Goal: Task Accomplishment & Management: Complete application form

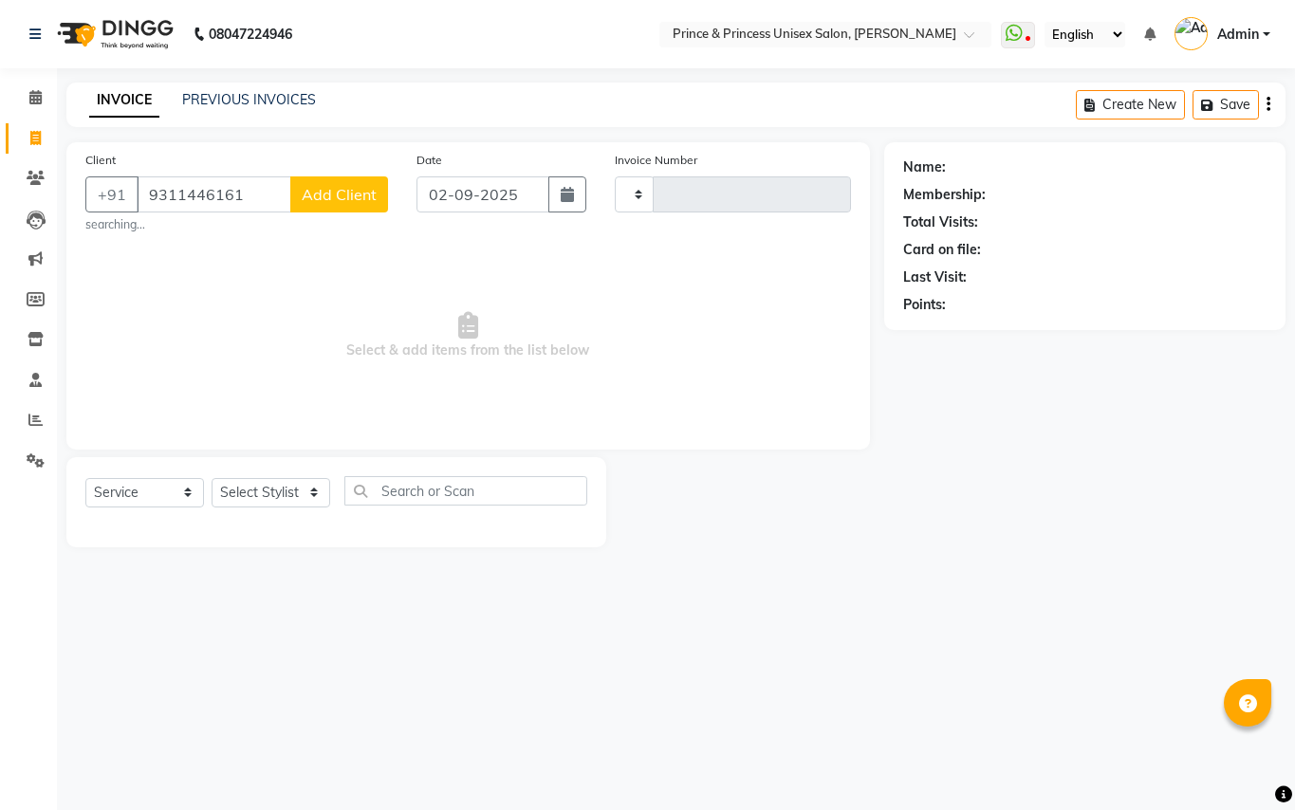
select select "service"
click at [247, 484] on select "Select Stylist" at bounding box center [271, 492] width 119 height 29
click at [248, 486] on select "Select Stylist" at bounding box center [271, 492] width 119 height 29
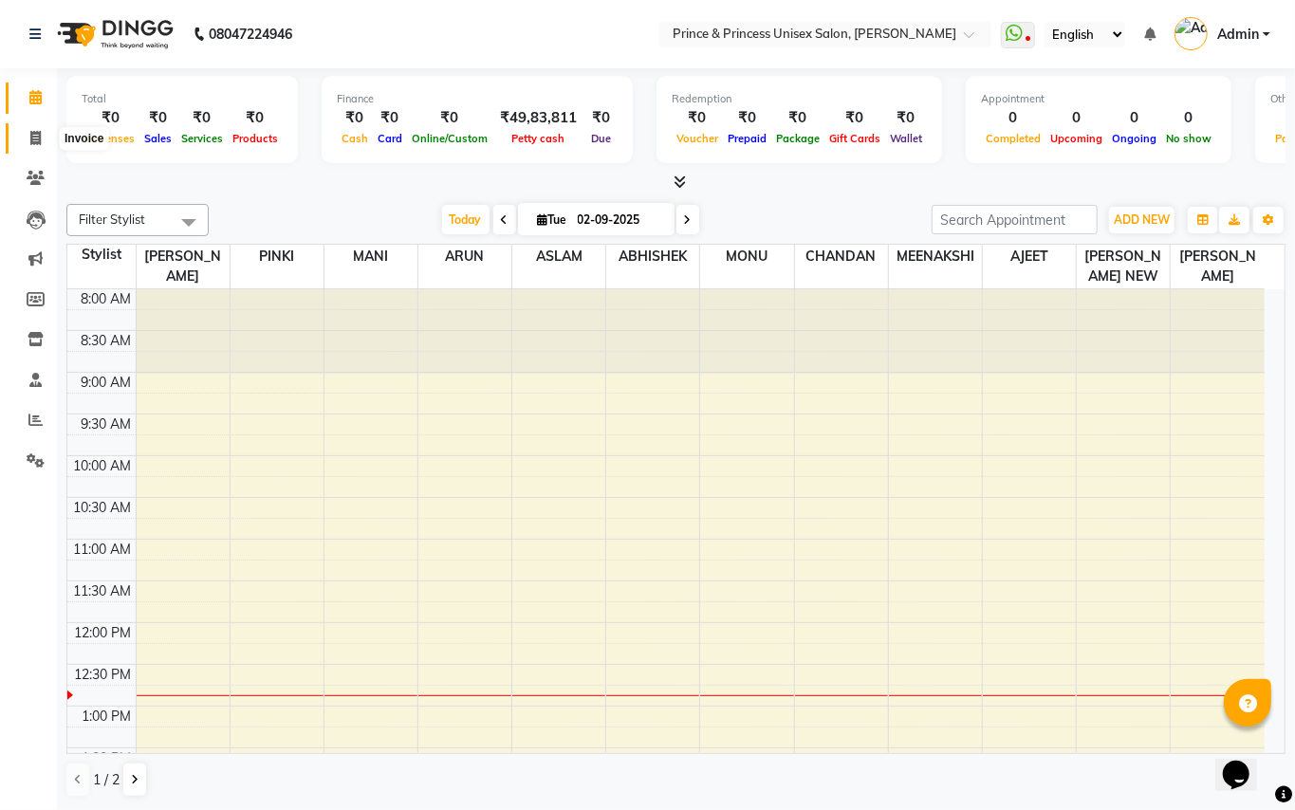
click at [34, 138] on icon at bounding box center [35, 138] width 10 height 14
select select "service"
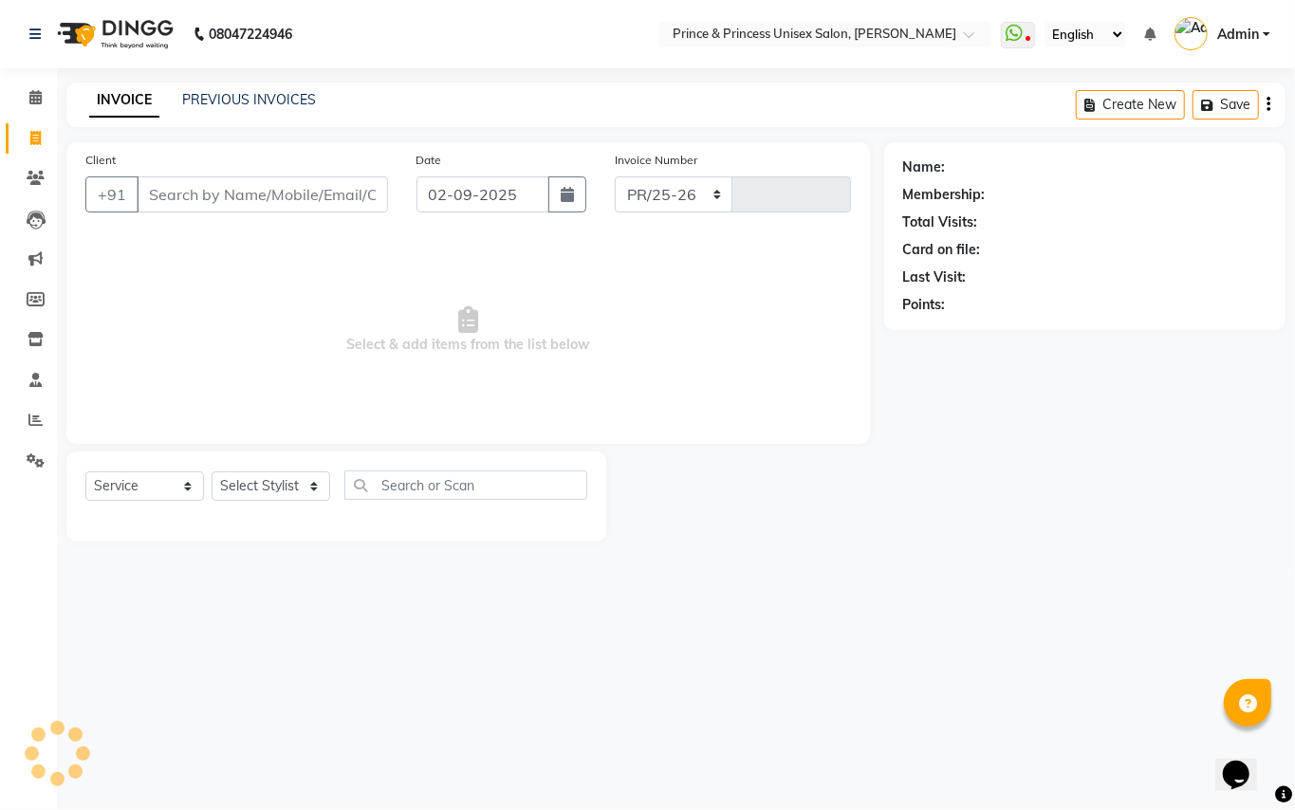
select select "3760"
type input "3619"
click at [205, 192] on input "Client" at bounding box center [262, 195] width 251 height 36
click at [205, 195] on input "Client" at bounding box center [262, 195] width 251 height 36
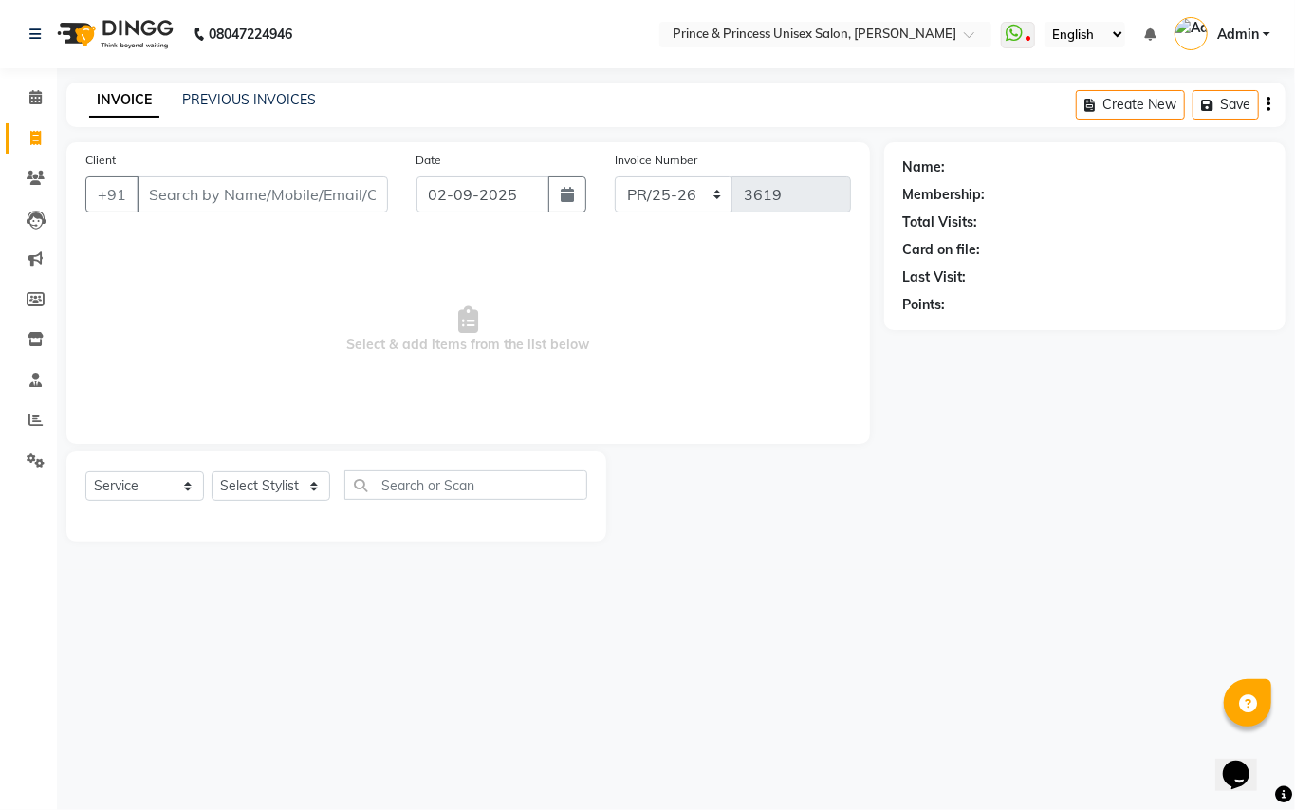
click at [205, 195] on input "Client" at bounding box center [262, 195] width 251 height 36
type input "9311446161"
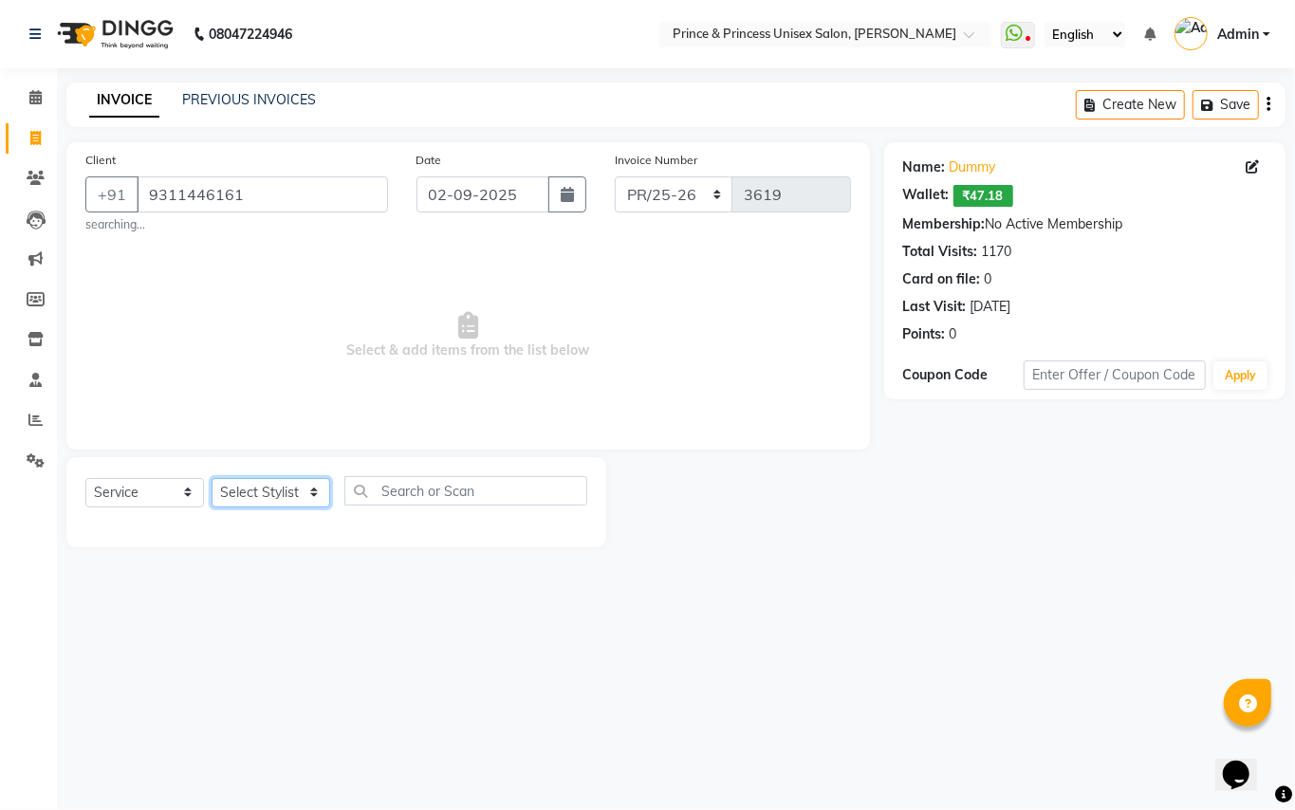
click at [256, 502] on select "Select Stylist ABHISHEK AJEET AJEET NEW ARUN ASLAM CHANDAN GUDDU MAHESH MANI ME…" at bounding box center [271, 492] width 119 height 29
select select "67112"
drag, startPoint x: 252, startPoint y: 494, endPoint x: 464, endPoint y: 464, distance: 213.8
click at [252, 494] on select "Select Stylist ABHISHEK AJEET AJEET NEW ARUN ASLAM CHANDAN GUDDU MAHESH MANI ME…" at bounding box center [271, 492] width 119 height 29
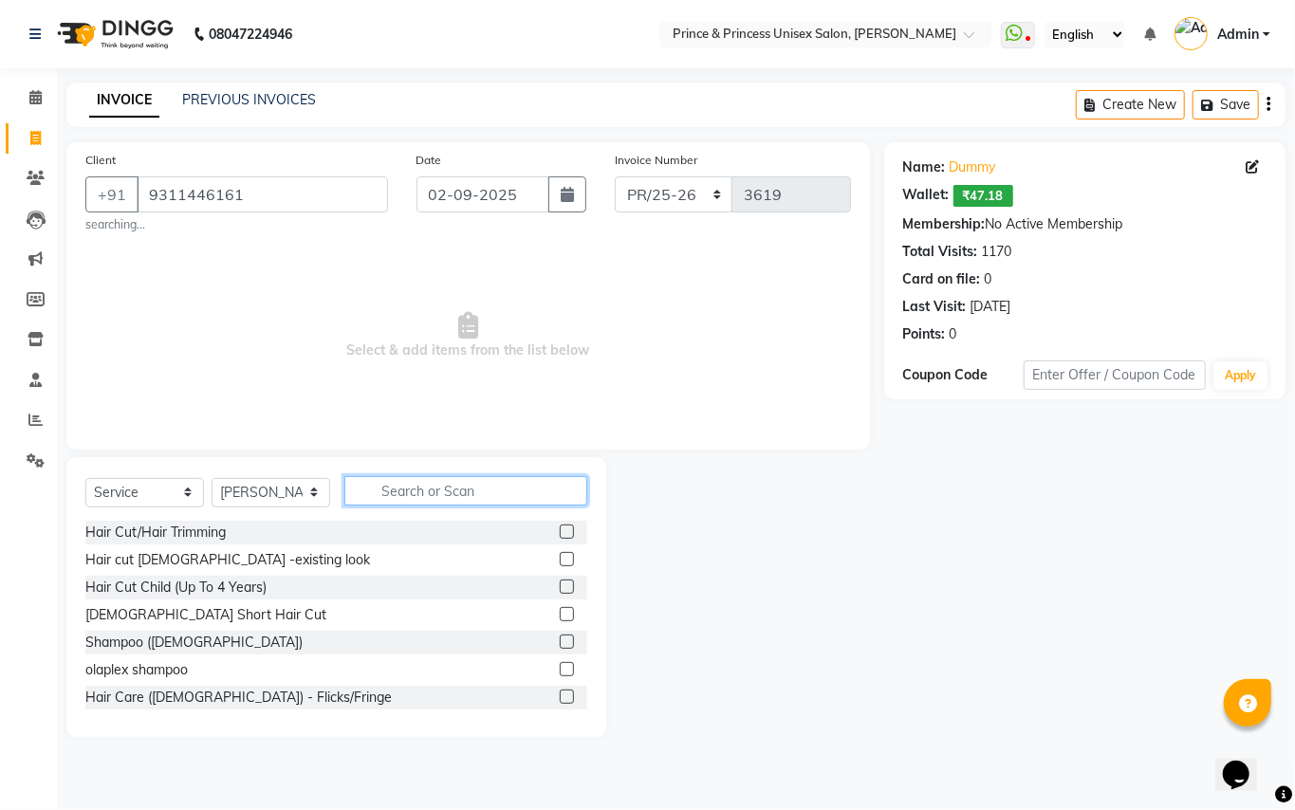
click at [455, 494] on input "text" at bounding box center [465, 490] width 243 height 29
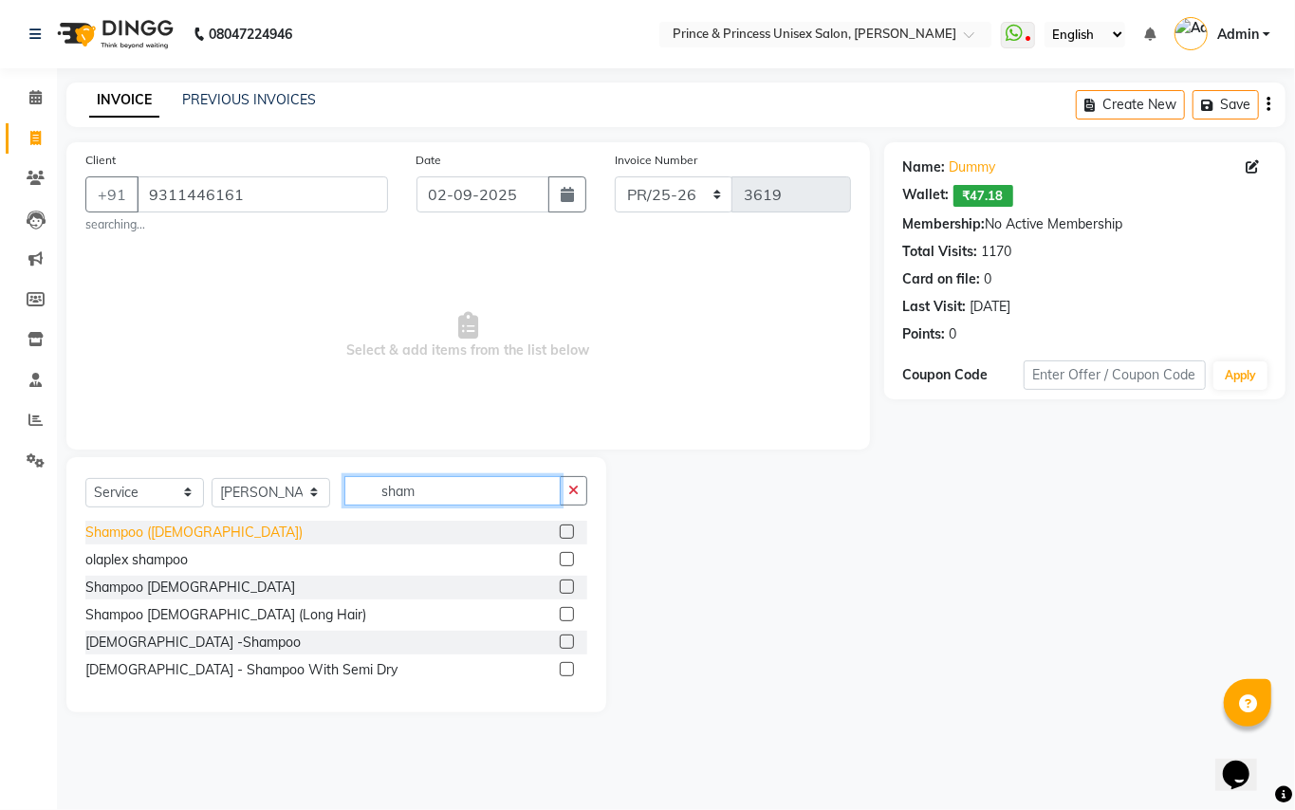
type input "sham"
click at [141, 529] on div "Shampoo (ladies)" at bounding box center [193, 533] width 217 height 20
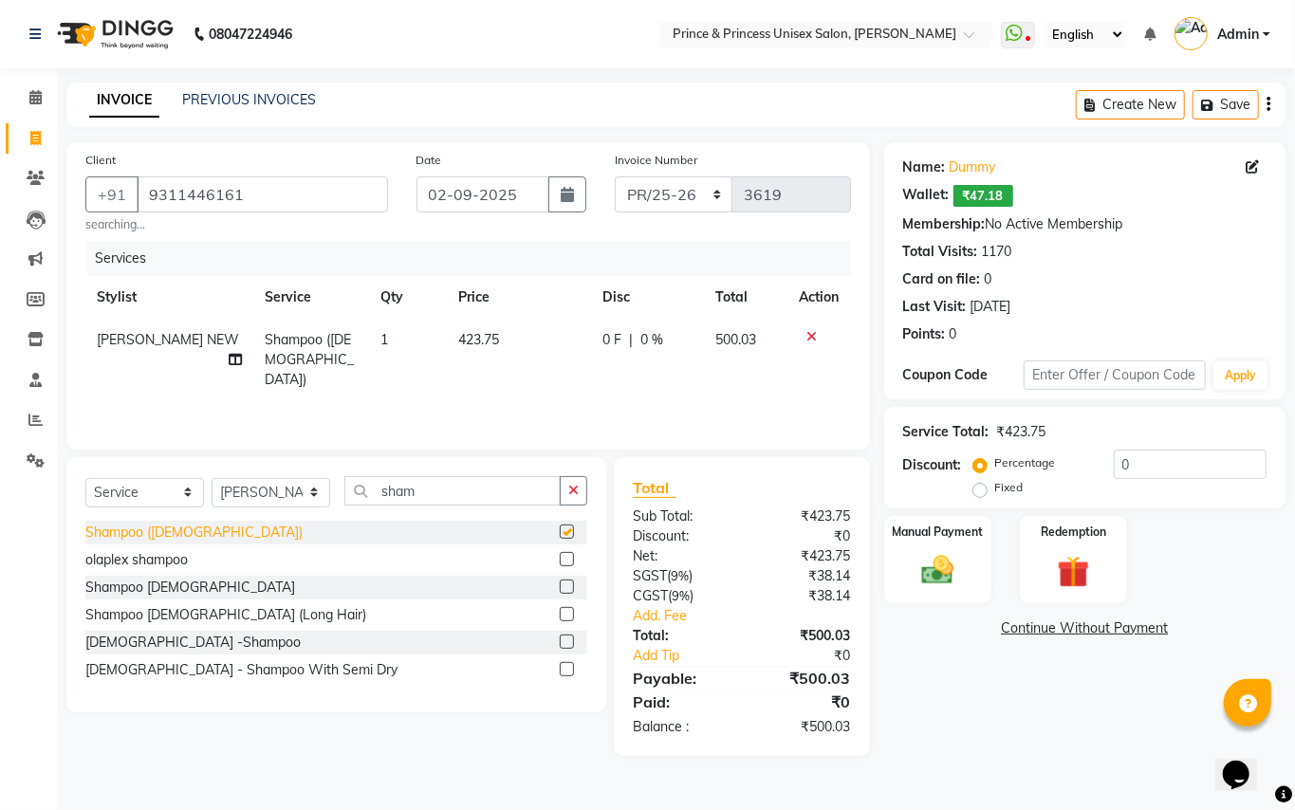
checkbox input "false"
click at [483, 339] on span "423.75" at bounding box center [478, 339] width 41 height 17
select select "67112"
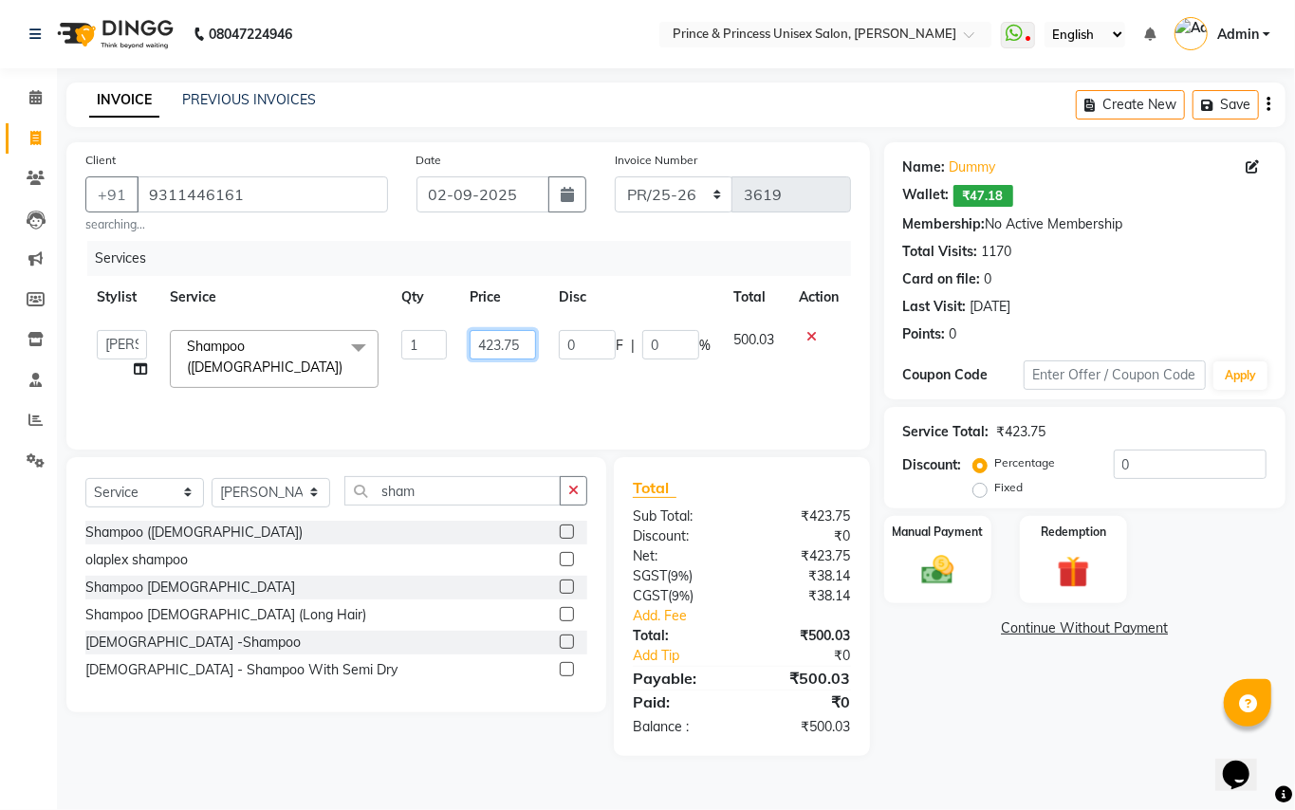
drag, startPoint x: 526, startPoint y: 338, endPoint x: 383, endPoint y: 294, distance: 148.9
click at [384, 294] on table "Stylist Service Qty Price Disc Total Action ABHISHEK AJEET AJEET NEW ARUN ASLAM…" at bounding box center [468, 337] width 766 height 123
type input "382"
click at [444, 400] on div "Services Stylist Service Qty Price Disc Total Action ABHISHEK AJEET AJEET NEW A…" at bounding box center [468, 336] width 766 height 190
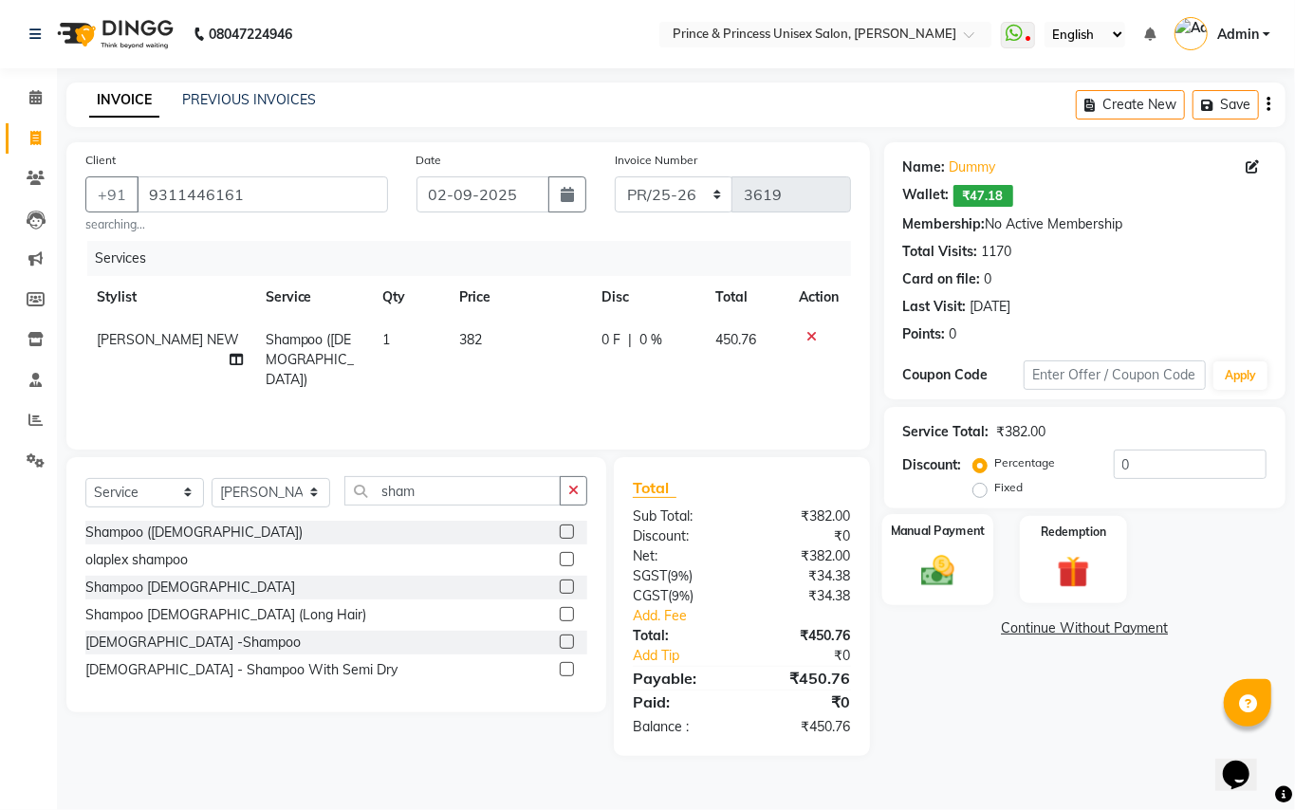
click at [938, 579] on img at bounding box center [938, 570] width 54 height 39
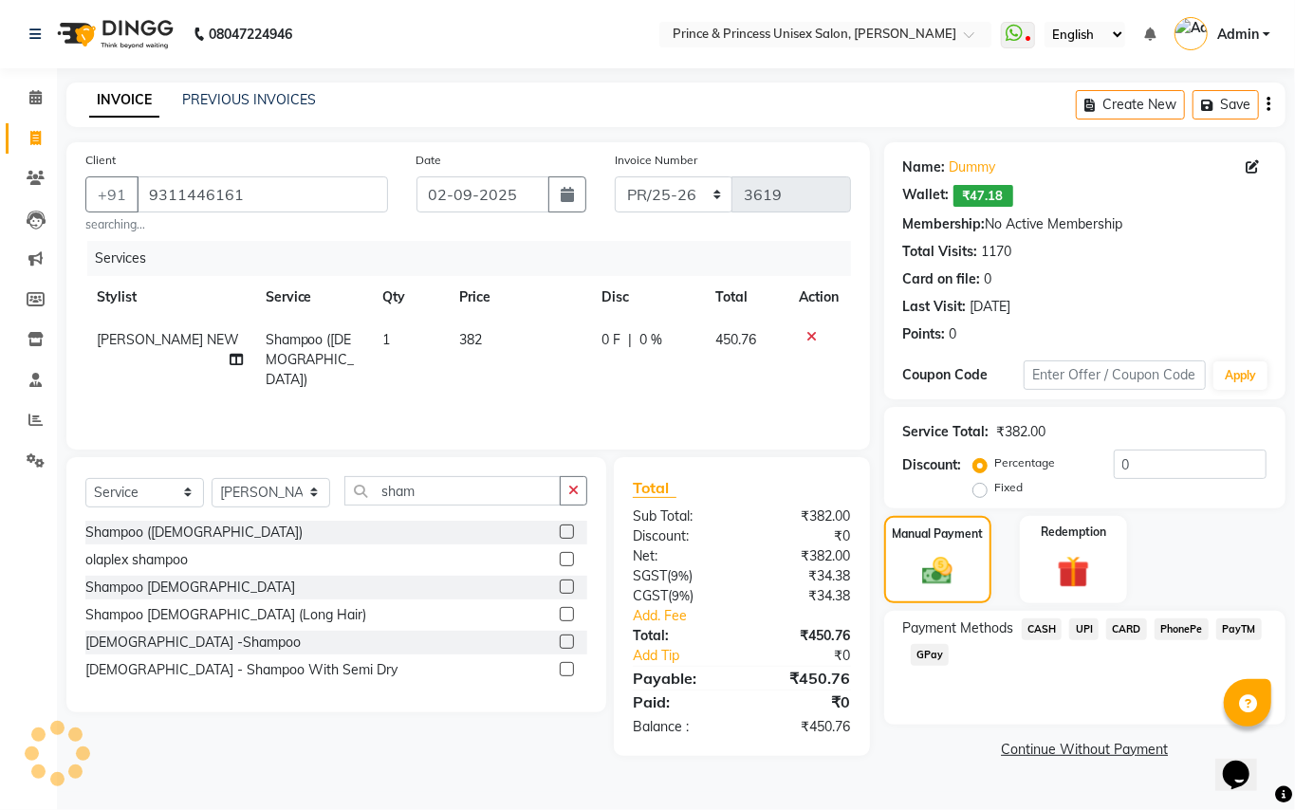
click at [1048, 628] on span "CASH" at bounding box center [1042, 630] width 41 height 22
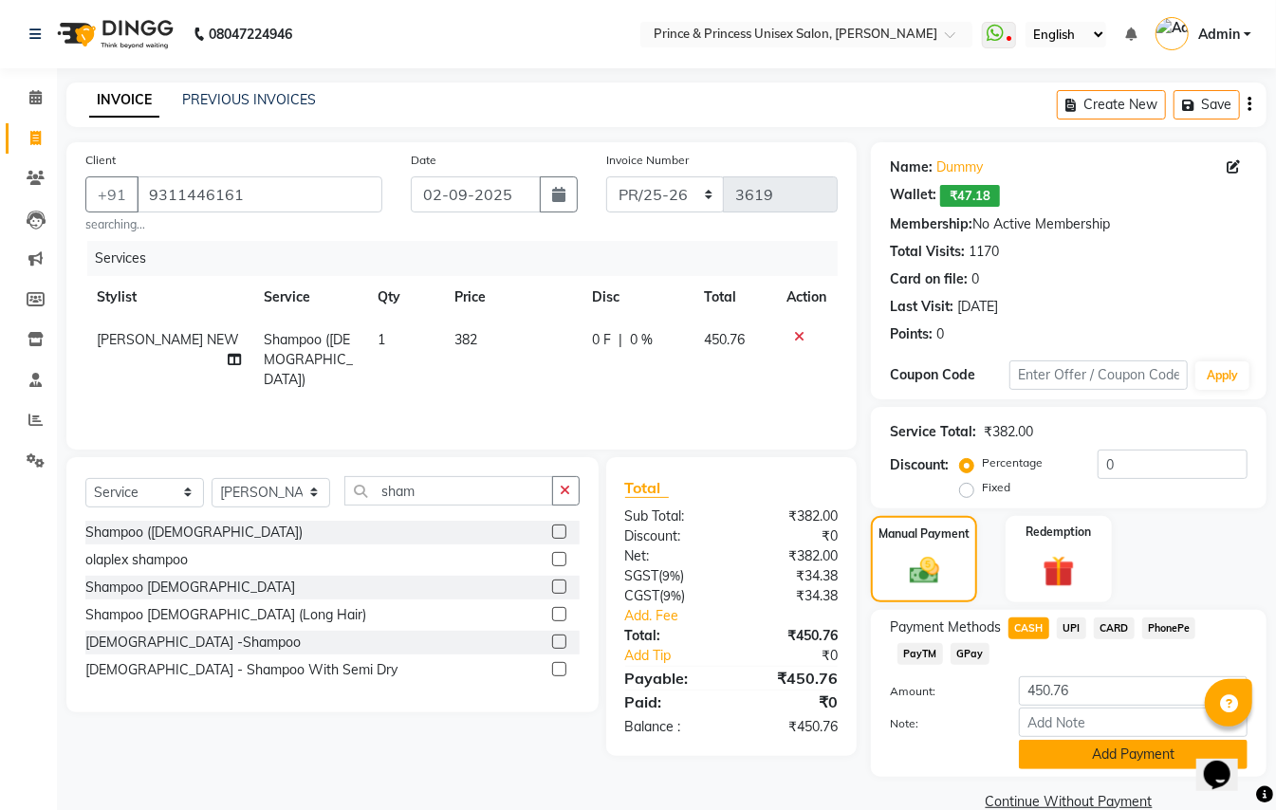
click at [1093, 760] on button "Add Payment" at bounding box center [1133, 754] width 229 height 29
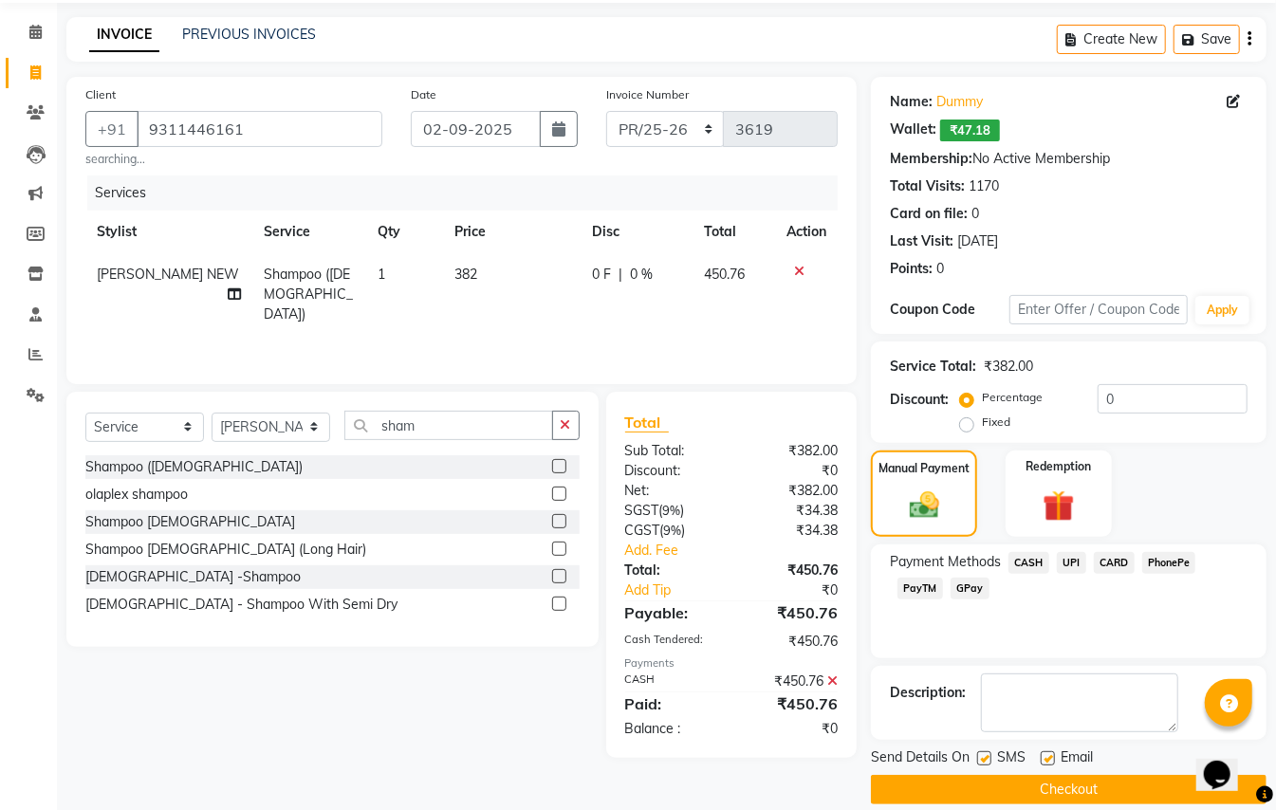
scroll to position [76, 0]
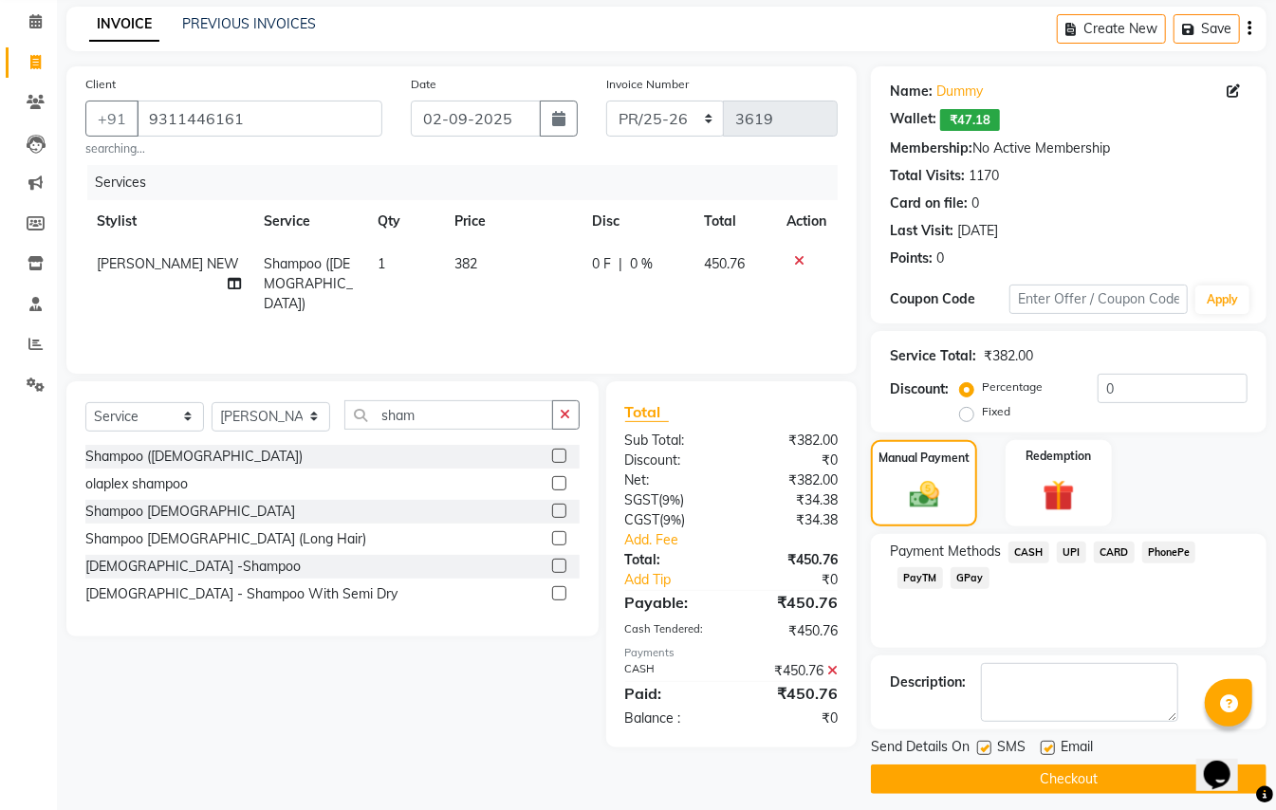
click at [1143, 782] on button "Checkout" at bounding box center [1069, 779] width 396 height 29
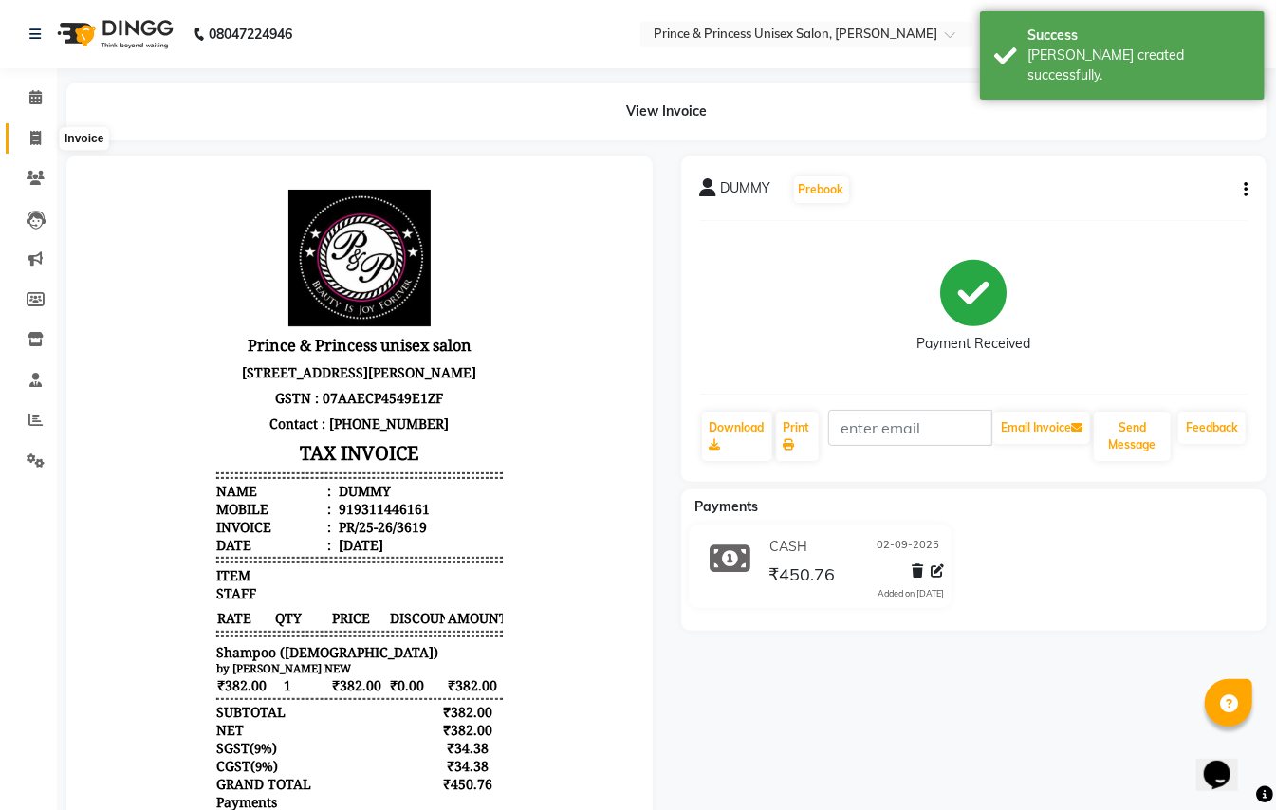
click at [35, 146] on span at bounding box center [35, 139] width 33 height 22
select select "service"
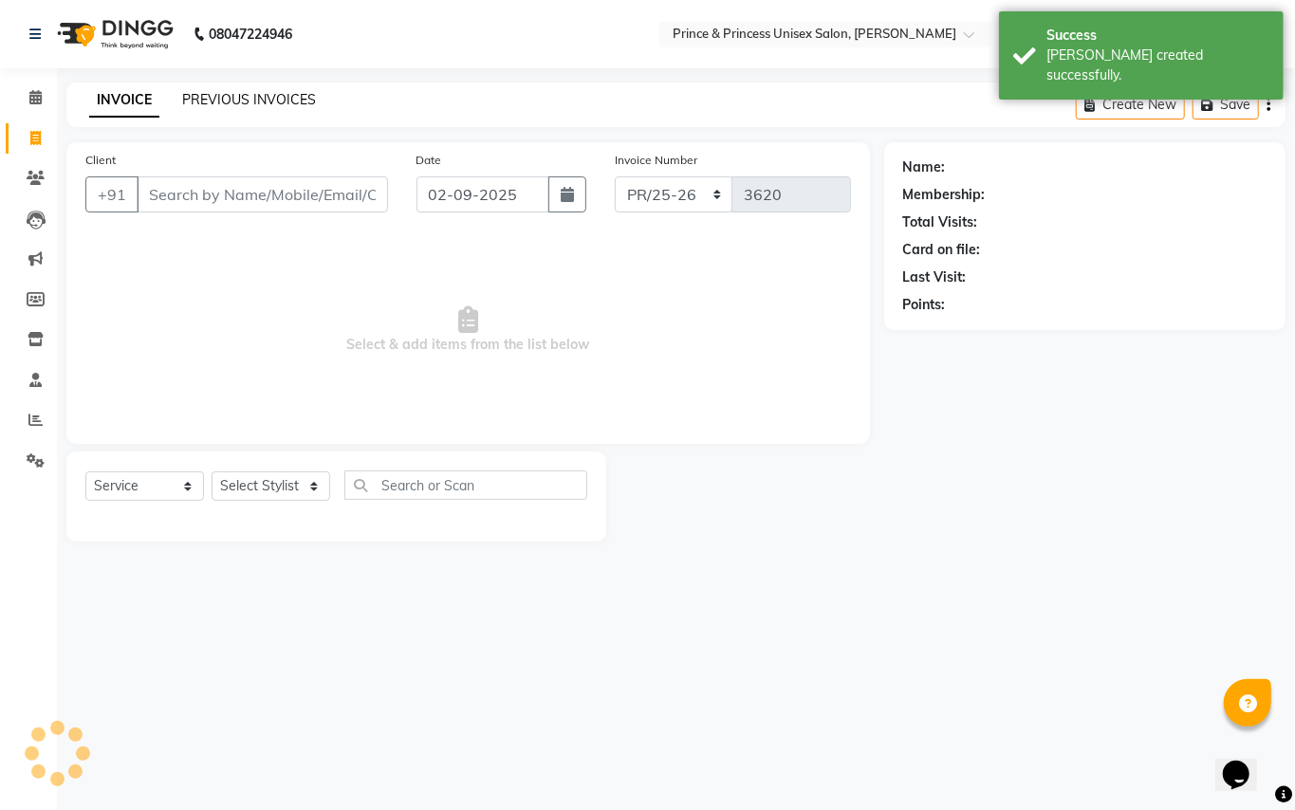
click at [220, 97] on link "PREVIOUS INVOICES" at bounding box center [249, 99] width 134 height 17
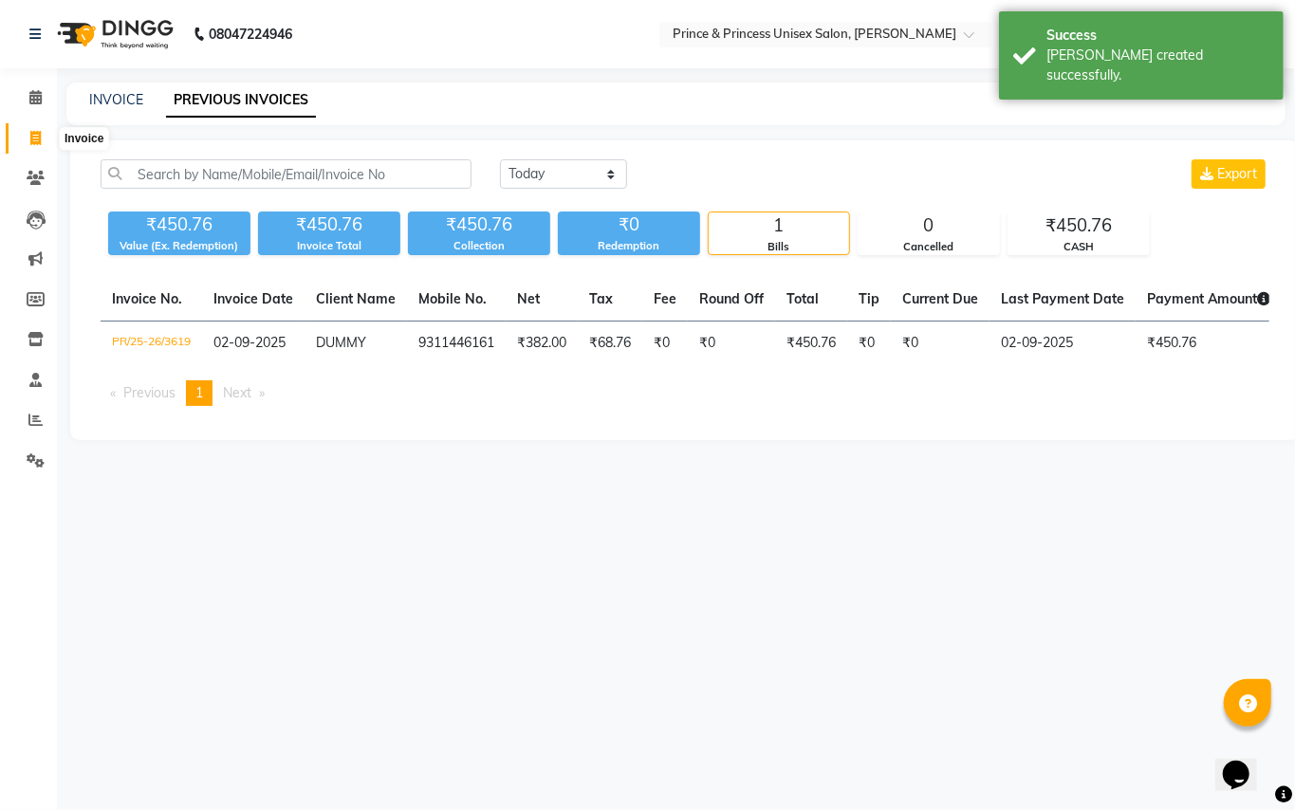
click at [36, 138] on icon at bounding box center [35, 138] width 10 height 14
select select "service"
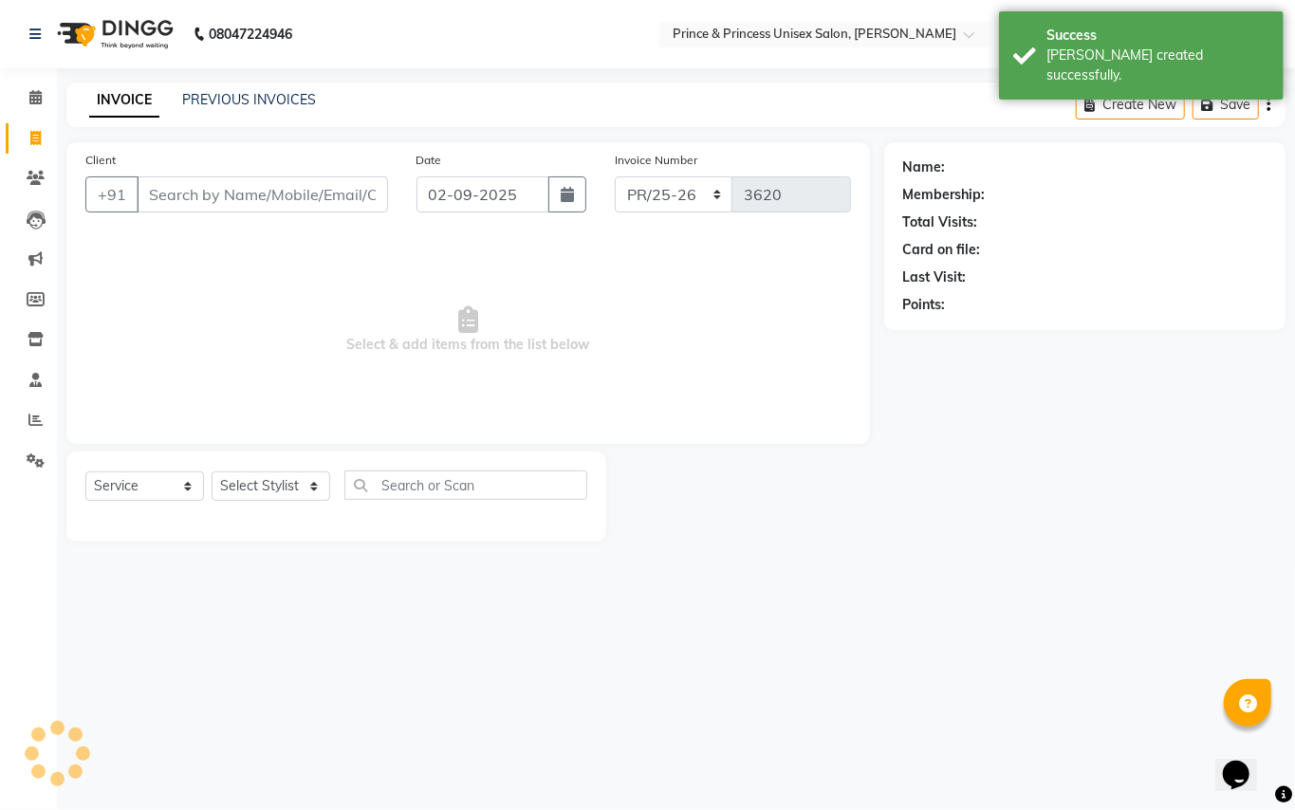
click at [292, 194] on input "Client" at bounding box center [262, 195] width 251 height 36
drag, startPoint x: 292, startPoint y: 194, endPoint x: 349, endPoint y: 165, distance: 63.7
click at [298, 192] on input "Client" at bounding box center [262, 195] width 251 height 36
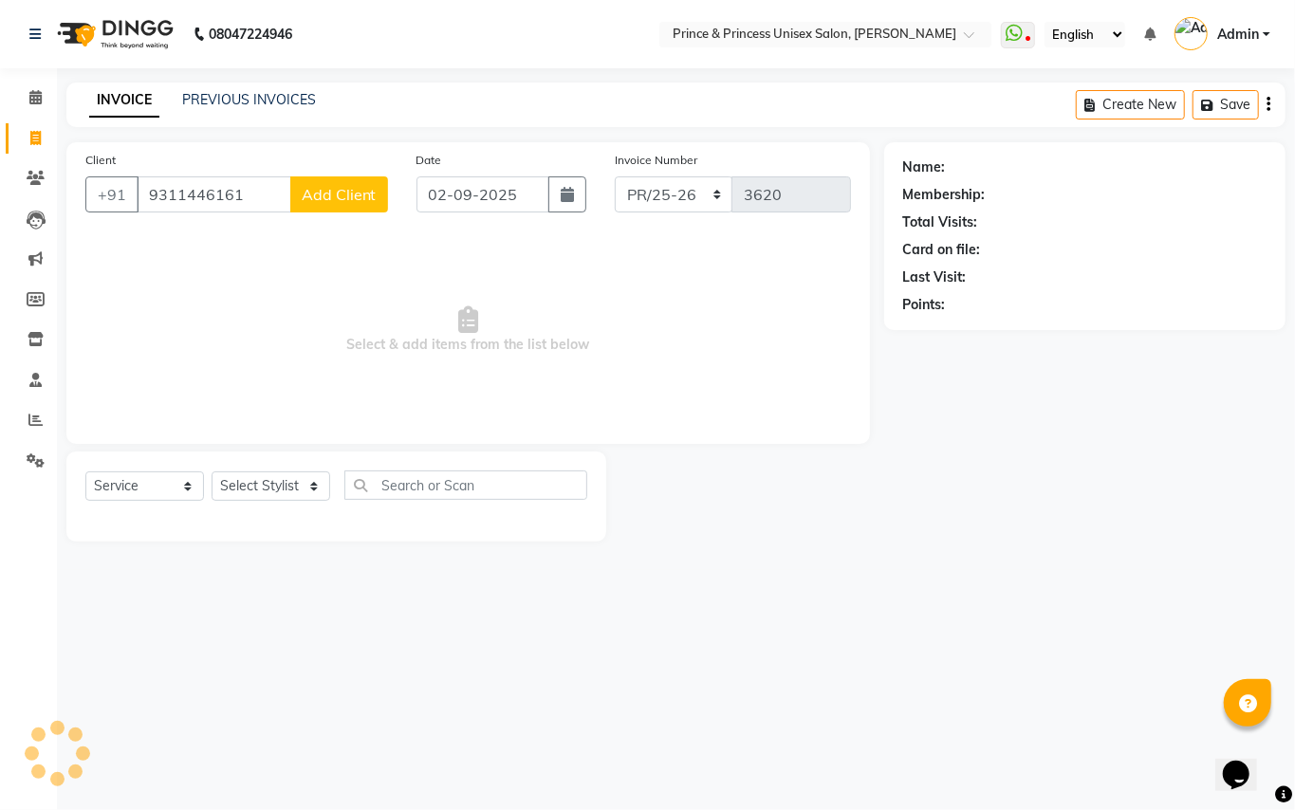
type input "9311446161"
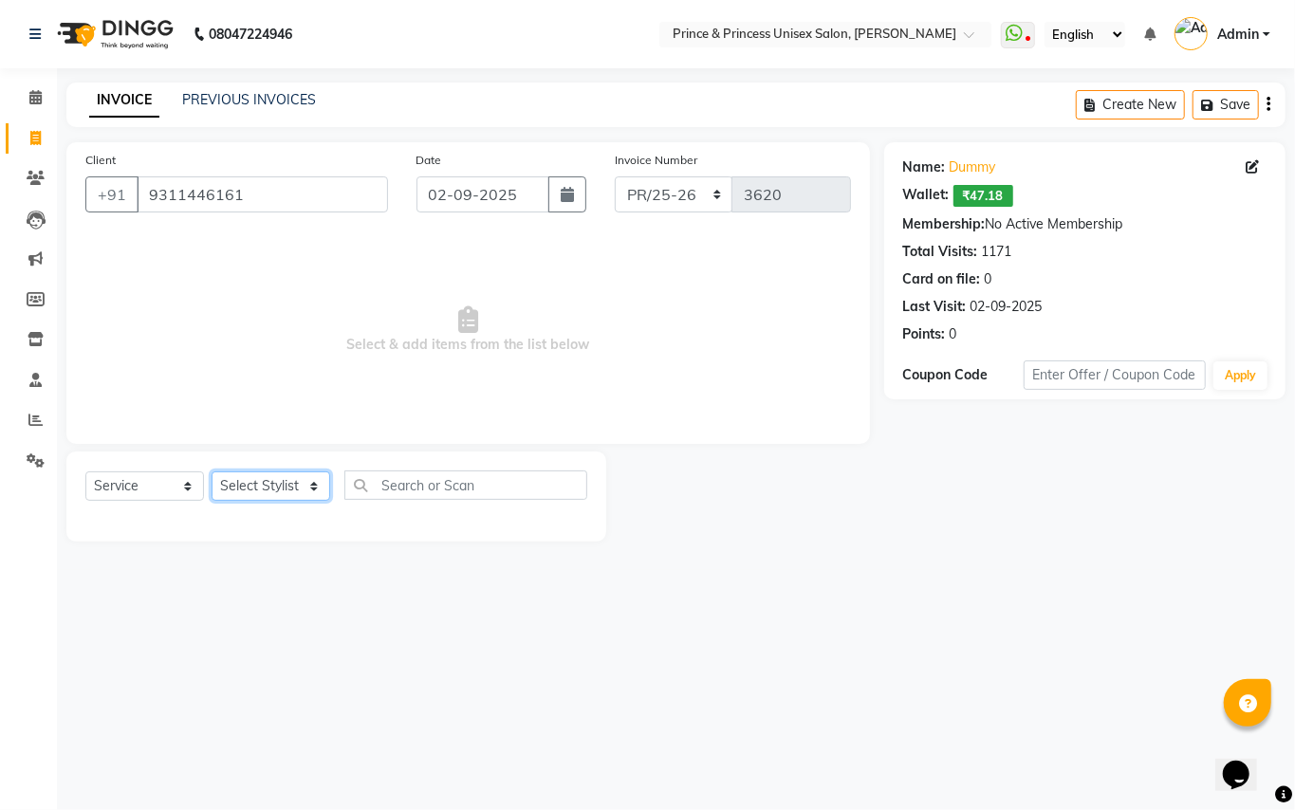
drag, startPoint x: 249, startPoint y: 501, endPoint x: 266, endPoint y: 484, distance: 24.2
click at [252, 501] on select "Select Stylist ABHISHEK AJEET AJEET NEW ARUN ASLAM CHANDAN GUDDU MAHESH MANI ME…" at bounding box center [271, 486] width 119 height 29
select select "50724"
drag, startPoint x: 266, startPoint y: 486, endPoint x: 361, endPoint y: 488, distance: 94.9
click at [266, 486] on select "Select Stylist ABHISHEK AJEET AJEET NEW ARUN ASLAM CHANDAN GUDDU MAHESH MANI ME…" at bounding box center [271, 486] width 119 height 29
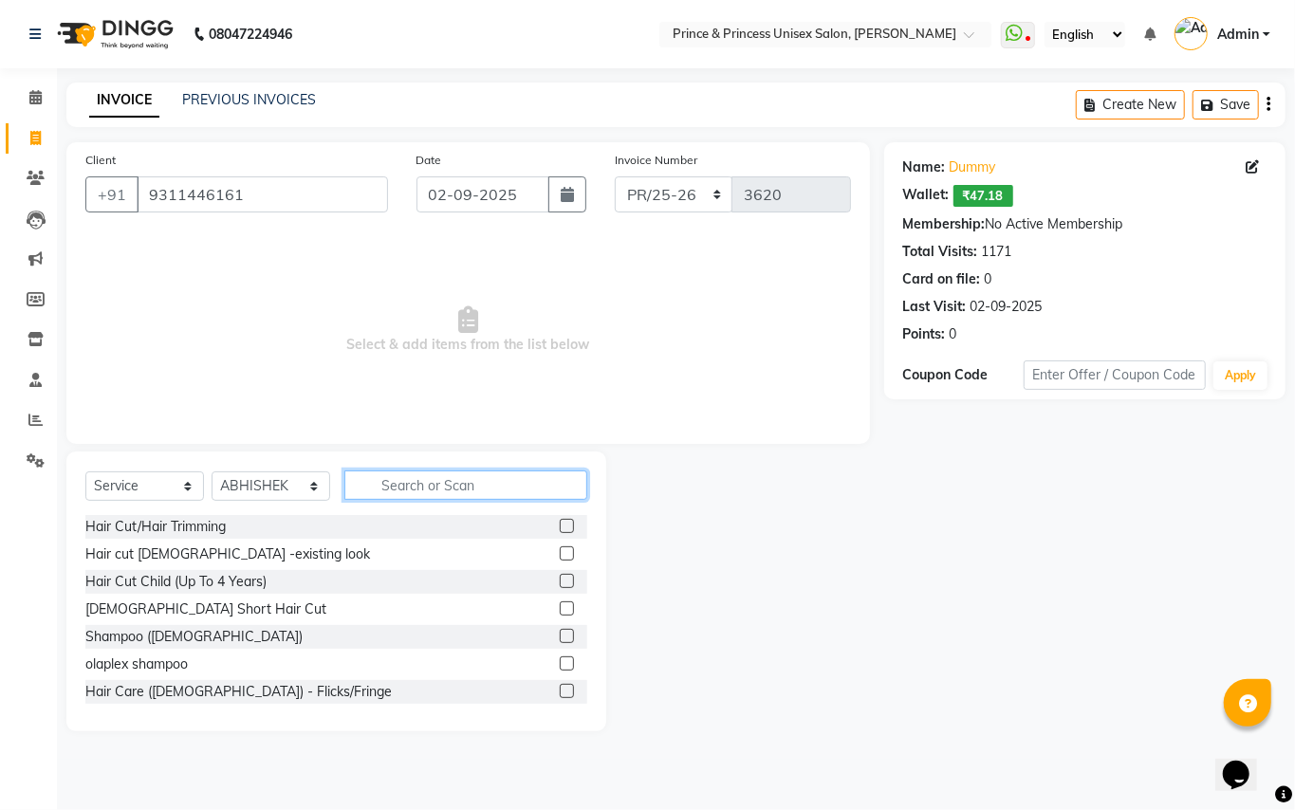
click at [381, 488] on input "text" at bounding box center [465, 485] width 243 height 29
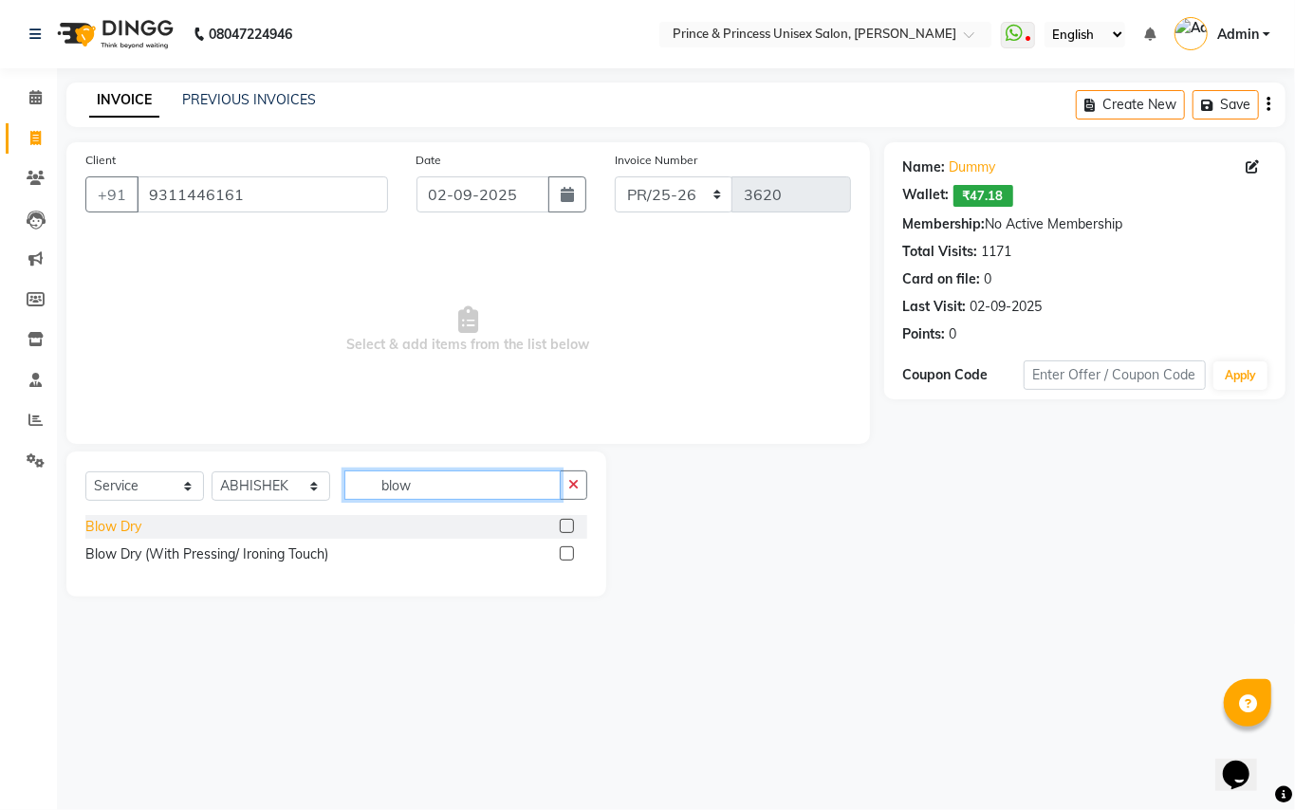
type input "blow"
click at [93, 525] on div "Blow Dry" at bounding box center [113, 527] width 56 height 20
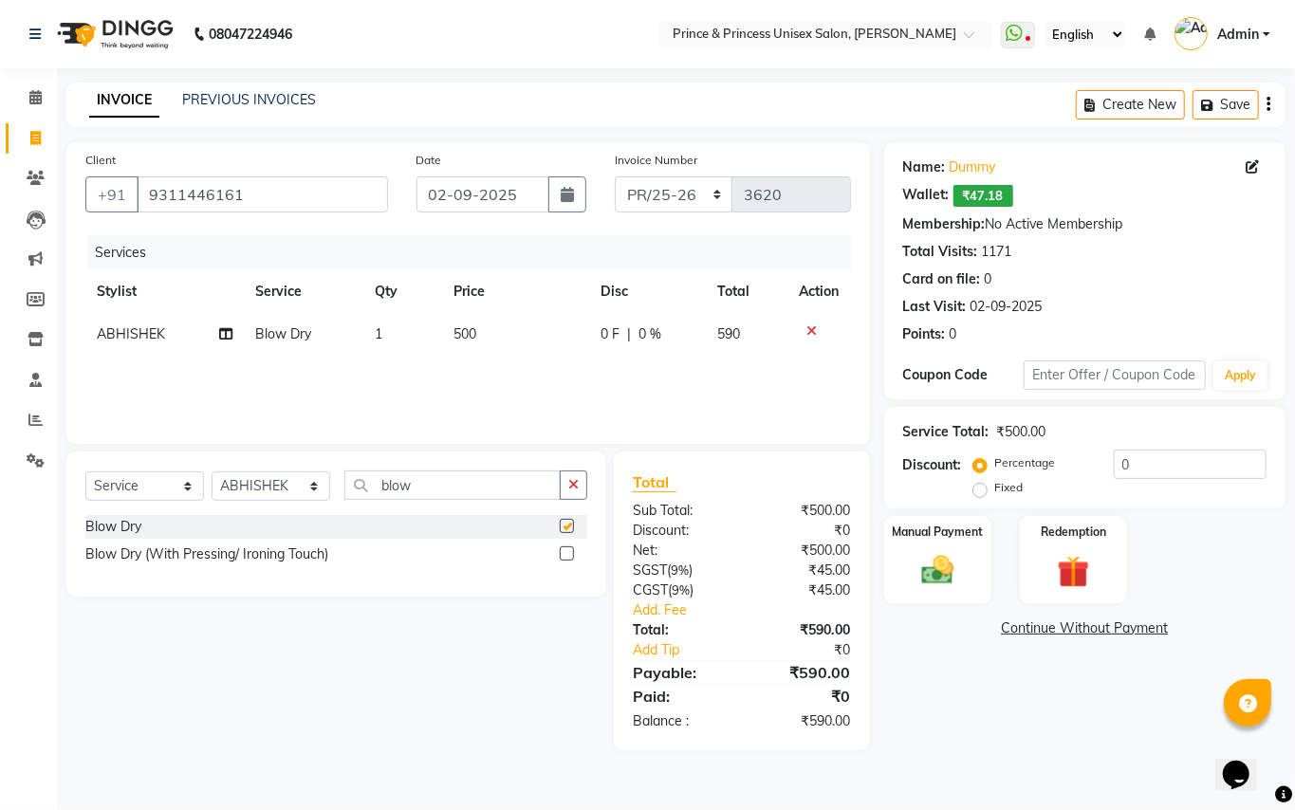
checkbox input "false"
click at [928, 588] on img at bounding box center [938, 570] width 54 height 39
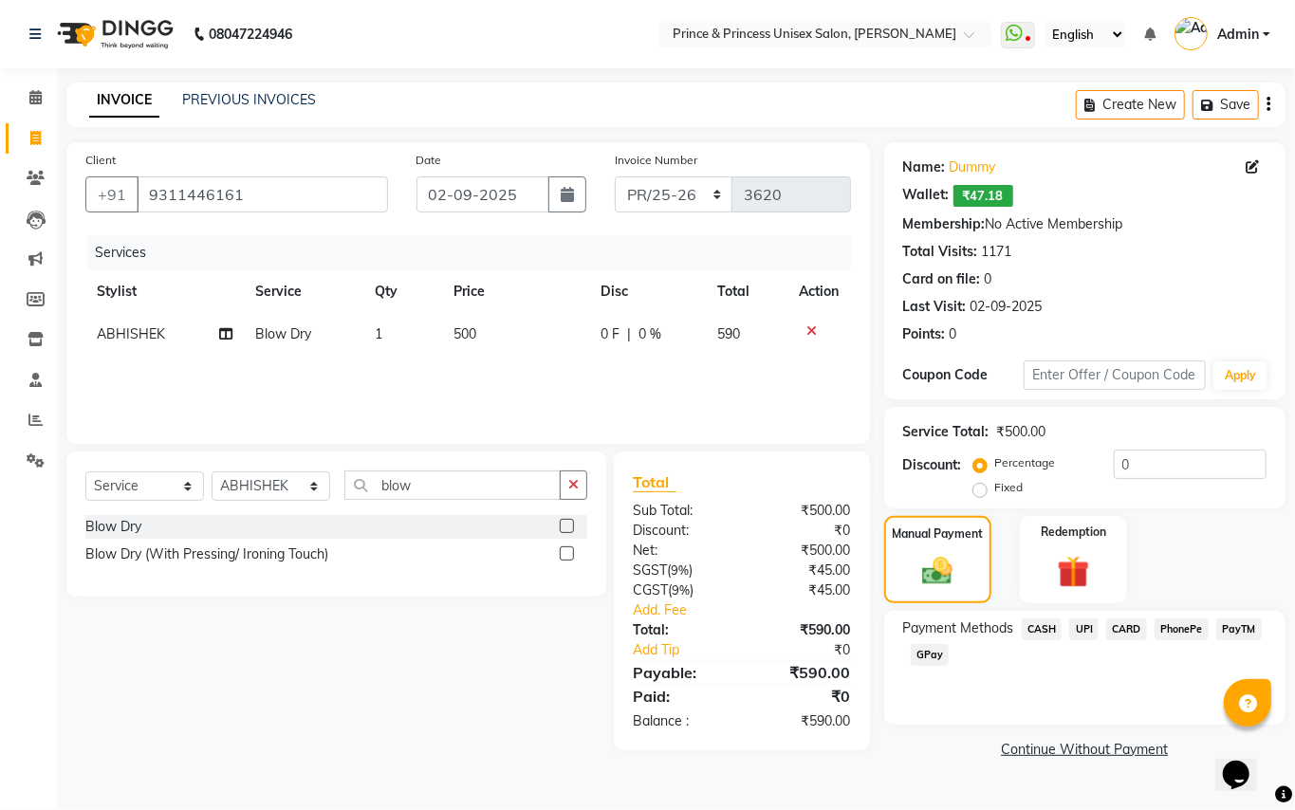
click at [1249, 634] on span "PayTM" at bounding box center [1240, 630] width 46 height 22
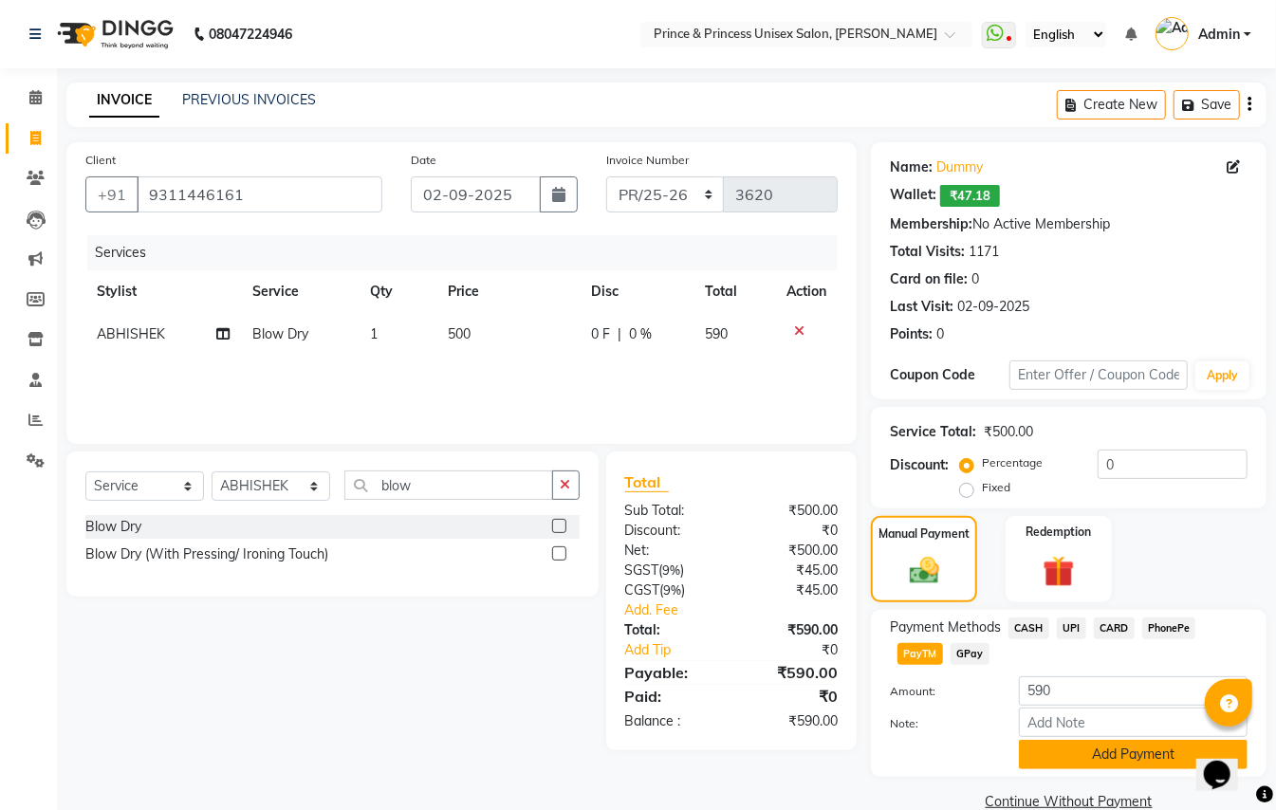
click at [1078, 753] on button "Add Payment" at bounding box center [1133, 754] width 229 height 29
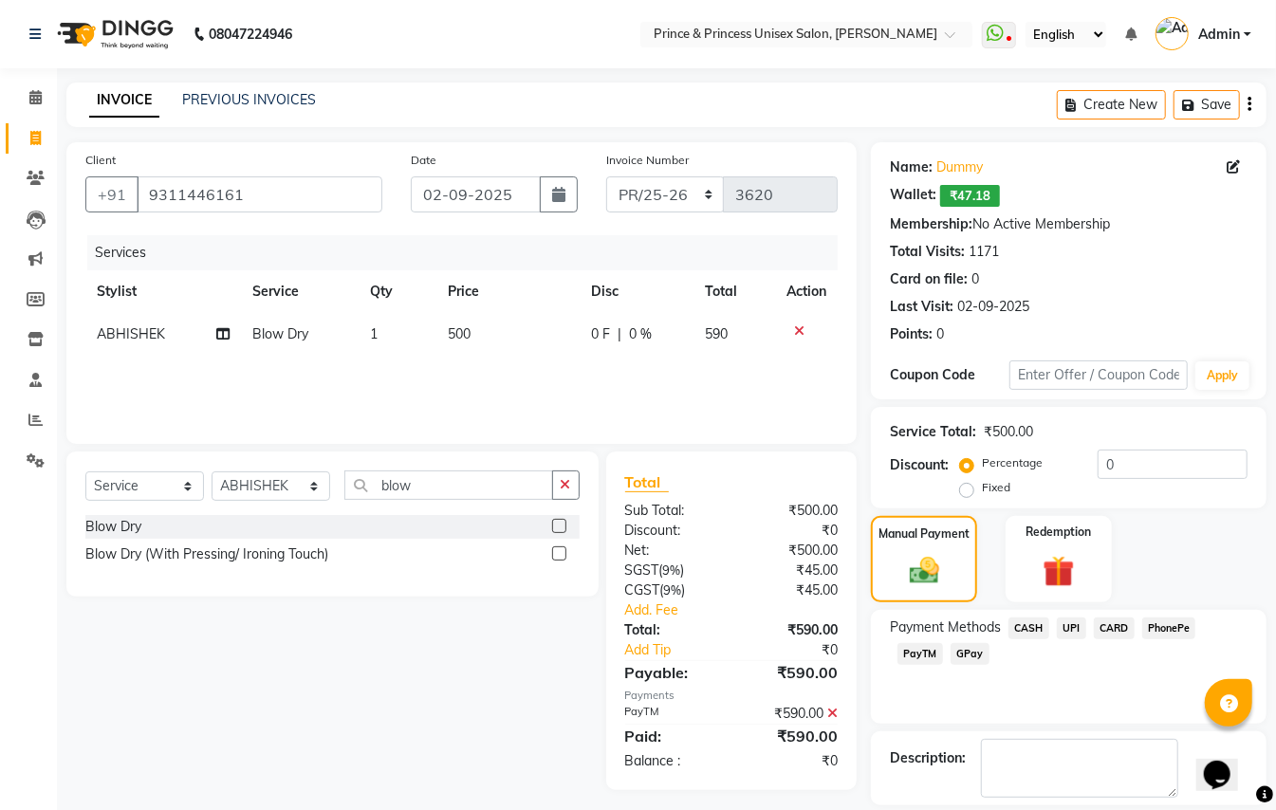
scroll to position [89, 0]
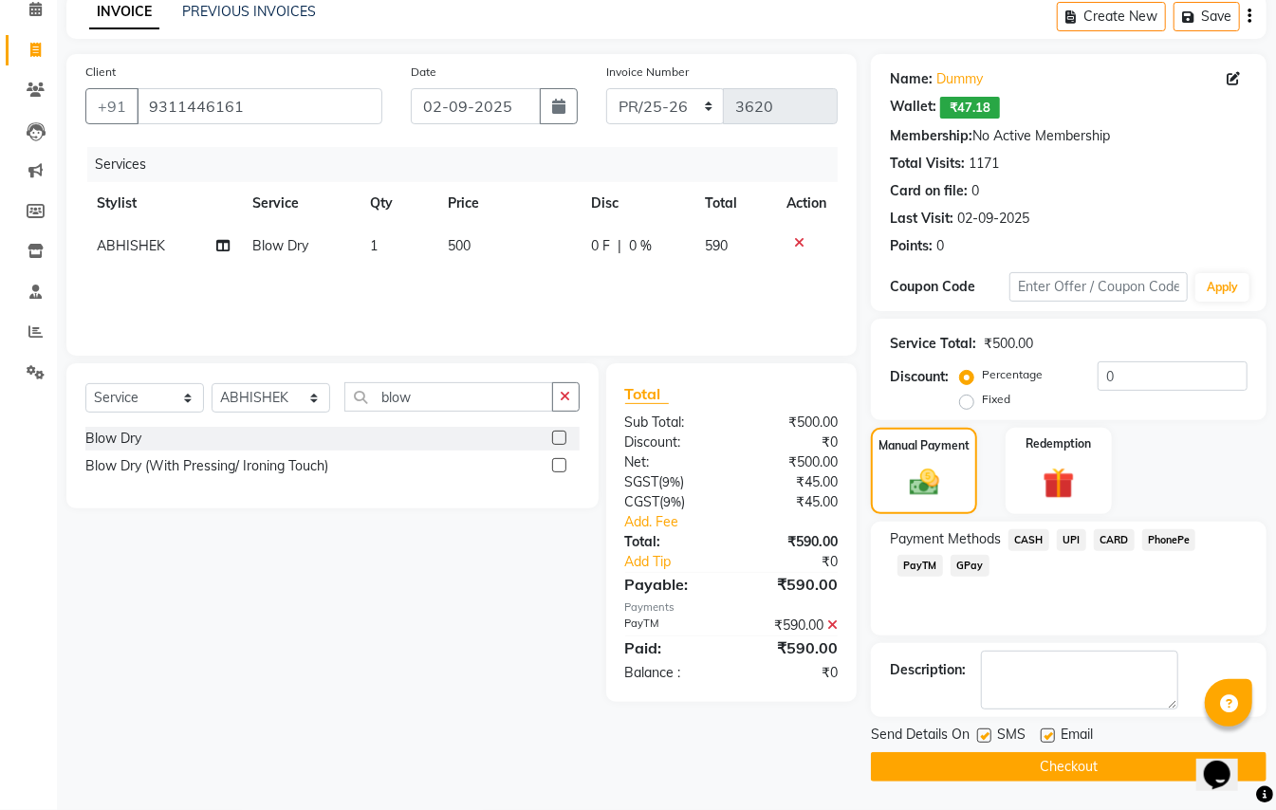
drag, startPoint x: 1281, startPoint y: 674, endPoint x: 36, endPoint y: 43, distance: 1395.8
click at [1015, 761] on button "Checkout" at bounding box center [1069, 766] width 396 height 29
